Goal: Transaction & Acquisition: Purchase product/service

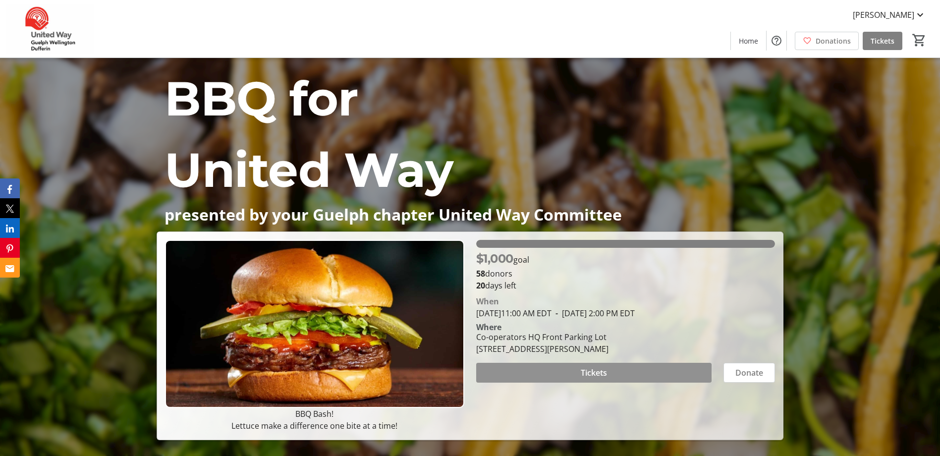
click at [588, 373] on span "Tickets" at bounding box center [594, 373] width 26 height 12
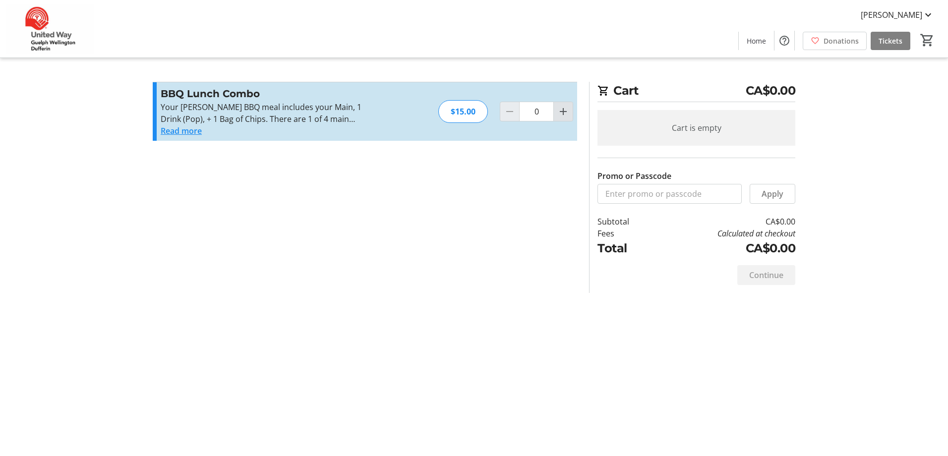
drag, startPoint x: 561, startPoint y: 112, endPoint x: 568, endPoint y: 114, distance: 7.1
click at [563, 114] on mat-icon "Increment by one" at bounding box center [563, 112] width 12 height 12
type input "1"
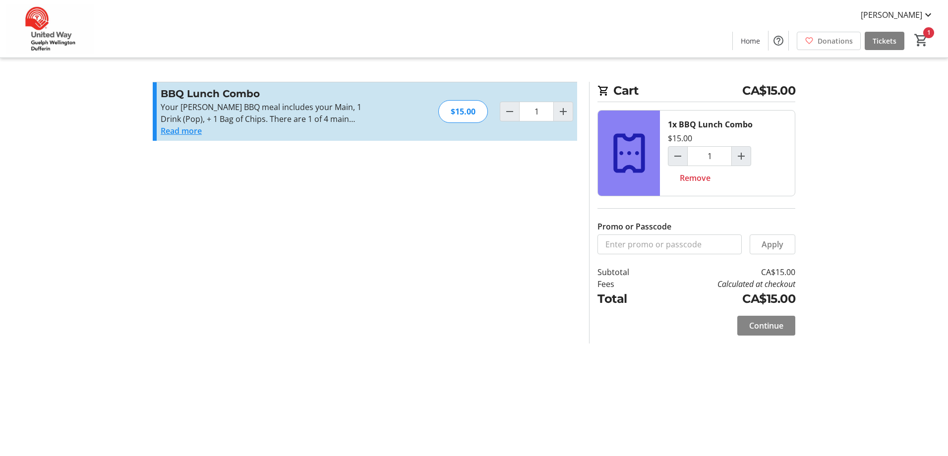
click at [781, 324] on span "Continue" at bounding box center [766, 326] width 34 height 12
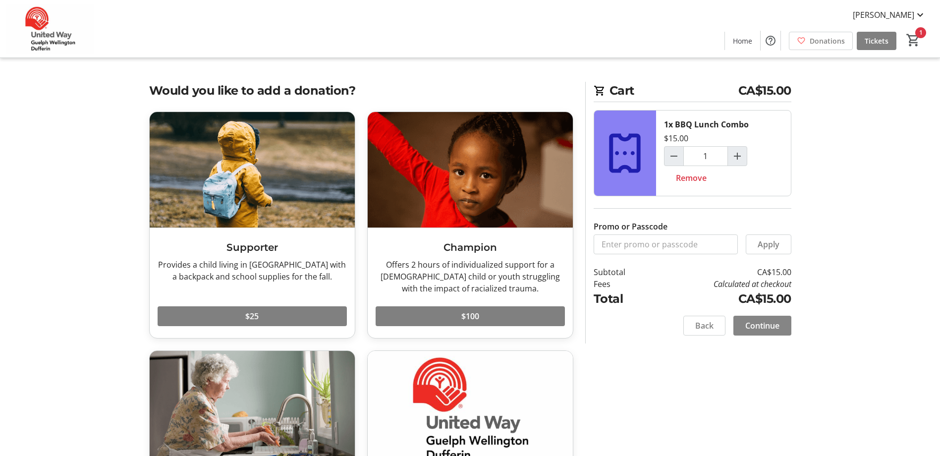
click at [781, 324] on span at bounding box center [763, 326] width 58 height 24
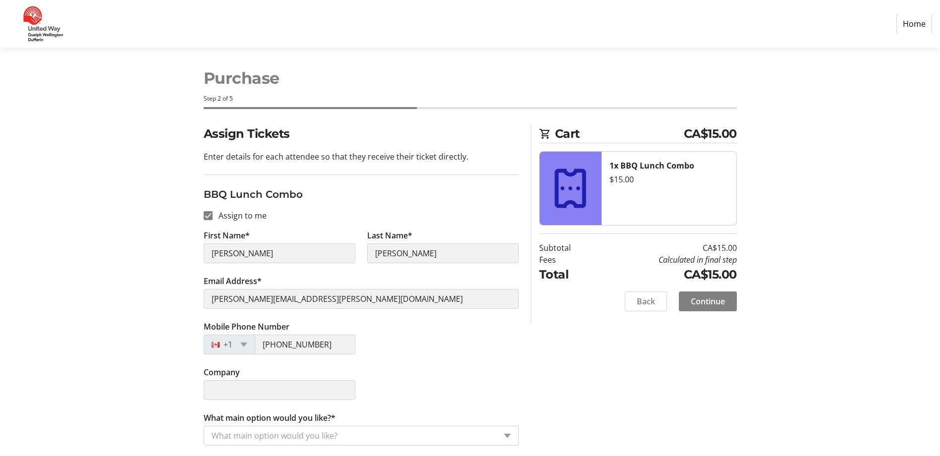
scroll to position [6, 0]
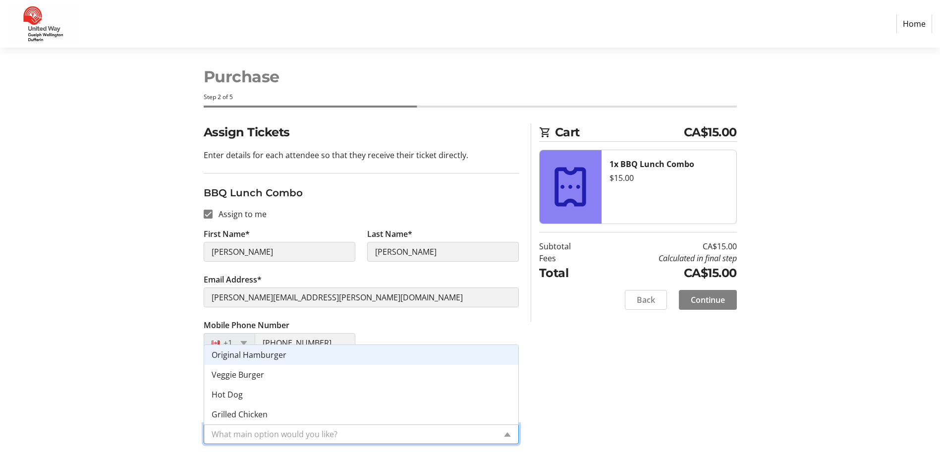
click at [373, 431] on input "What main option would you like?*" at bounding box center [354, 434] width 285 height 12
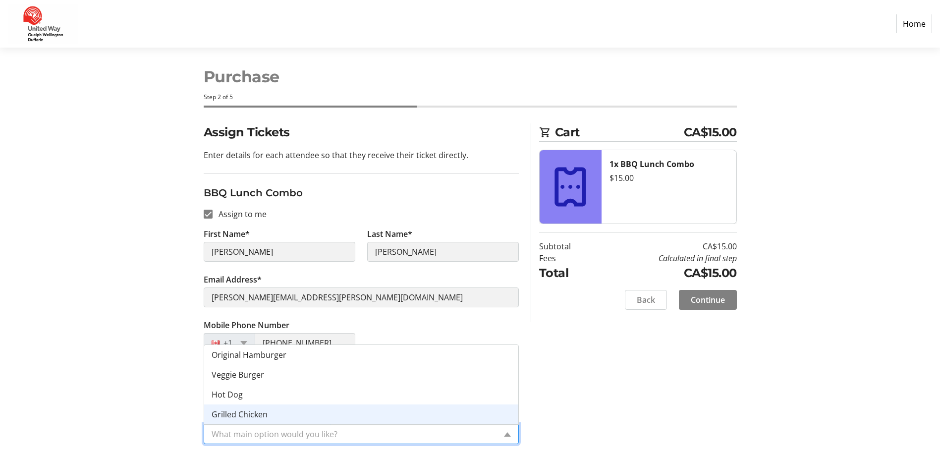
click at [257, 419] on span "Grilled Chicken" at bounding box center [240, 414] width 56 height 11
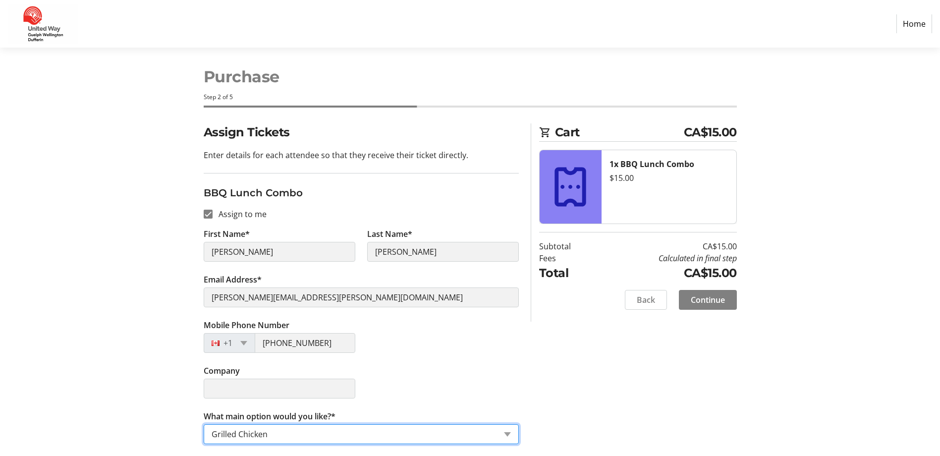
click at [528, 373] on div "Assign Tickets Enter details for each attendee so that they receive their ticke…" at bounding box center [470, 289] width 654 height 333
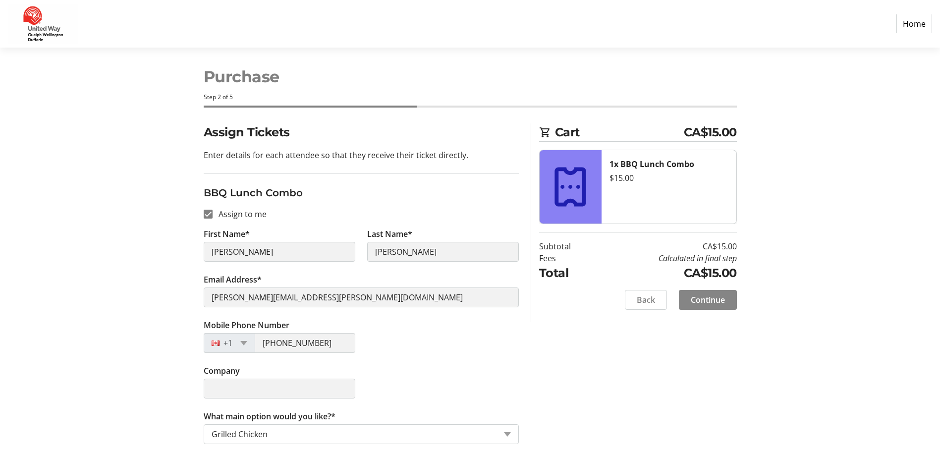
click at [695, 300] on span "Continue" at bounding box center [708, 300] width 34 height 12
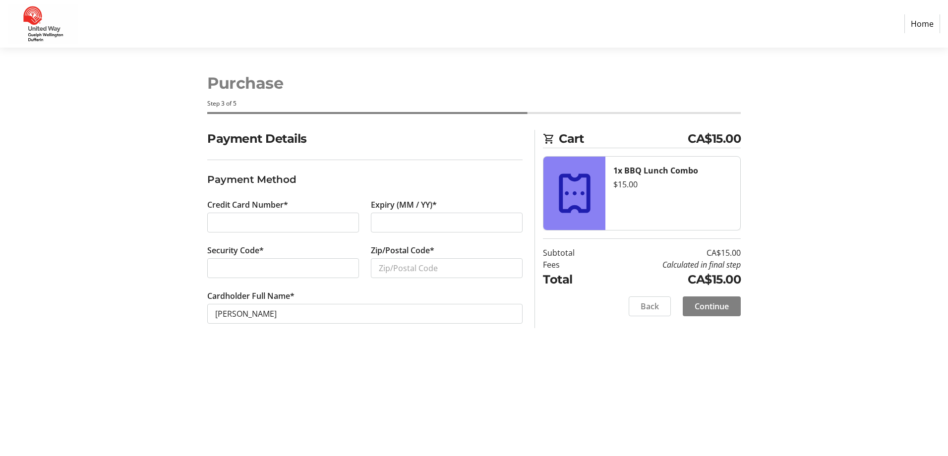
click at [273, 259] on div at bounding box center [283, 268] width 152 height 20
click at [402, 265] on input "Zip/Postal Code*" at bounding box center [447, 268] width 152 height 20
type input "N1H7C5"
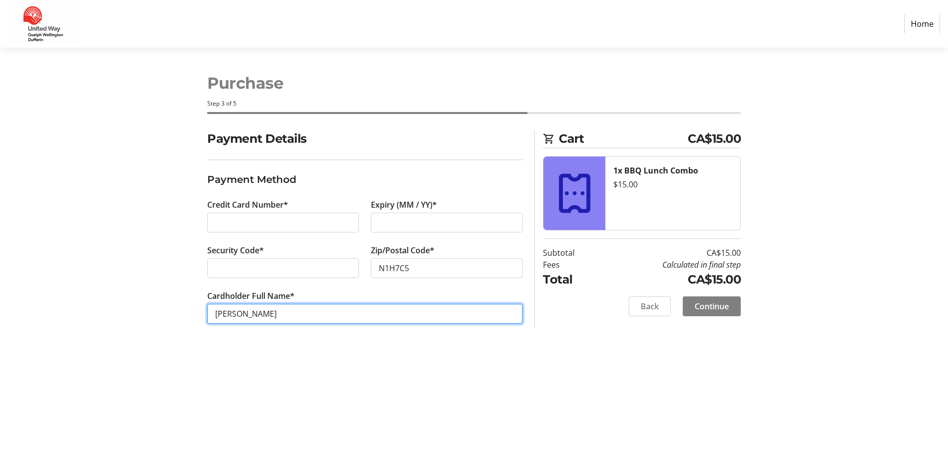
click at [249, 311] on input "[PERSON_NAME]" at bounding box center [364, 314] width 315 height 20
type input "[PERSON_NAME]"
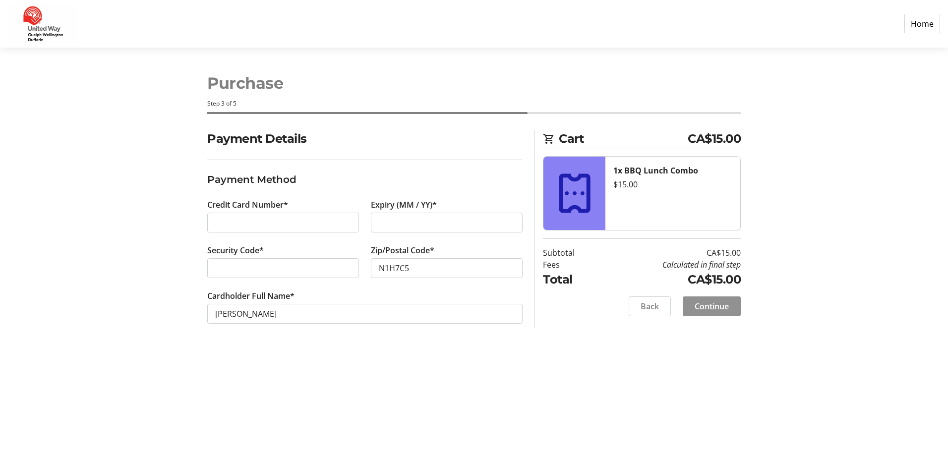
click at [725, 310] on span "Continue" at bounding box center [712, 306] width 34 height 12
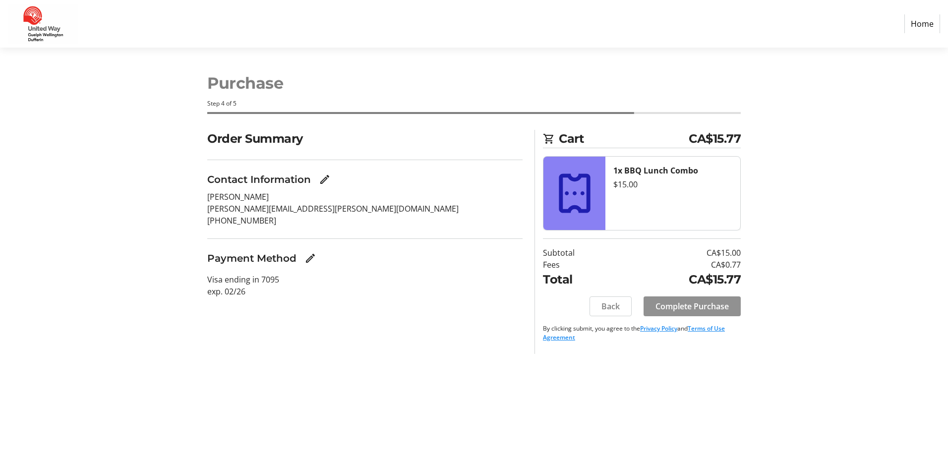
click at [708, 308] on span "Complete Purchase" at bounding box center [691, 306] width 73 height 12
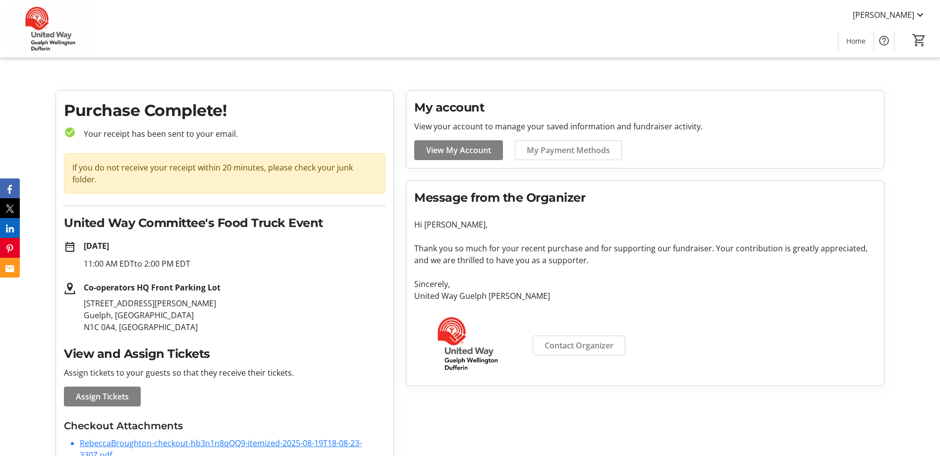
scroll to position [41, 0]
